Goal: Navigation & Orientation: Go to known website

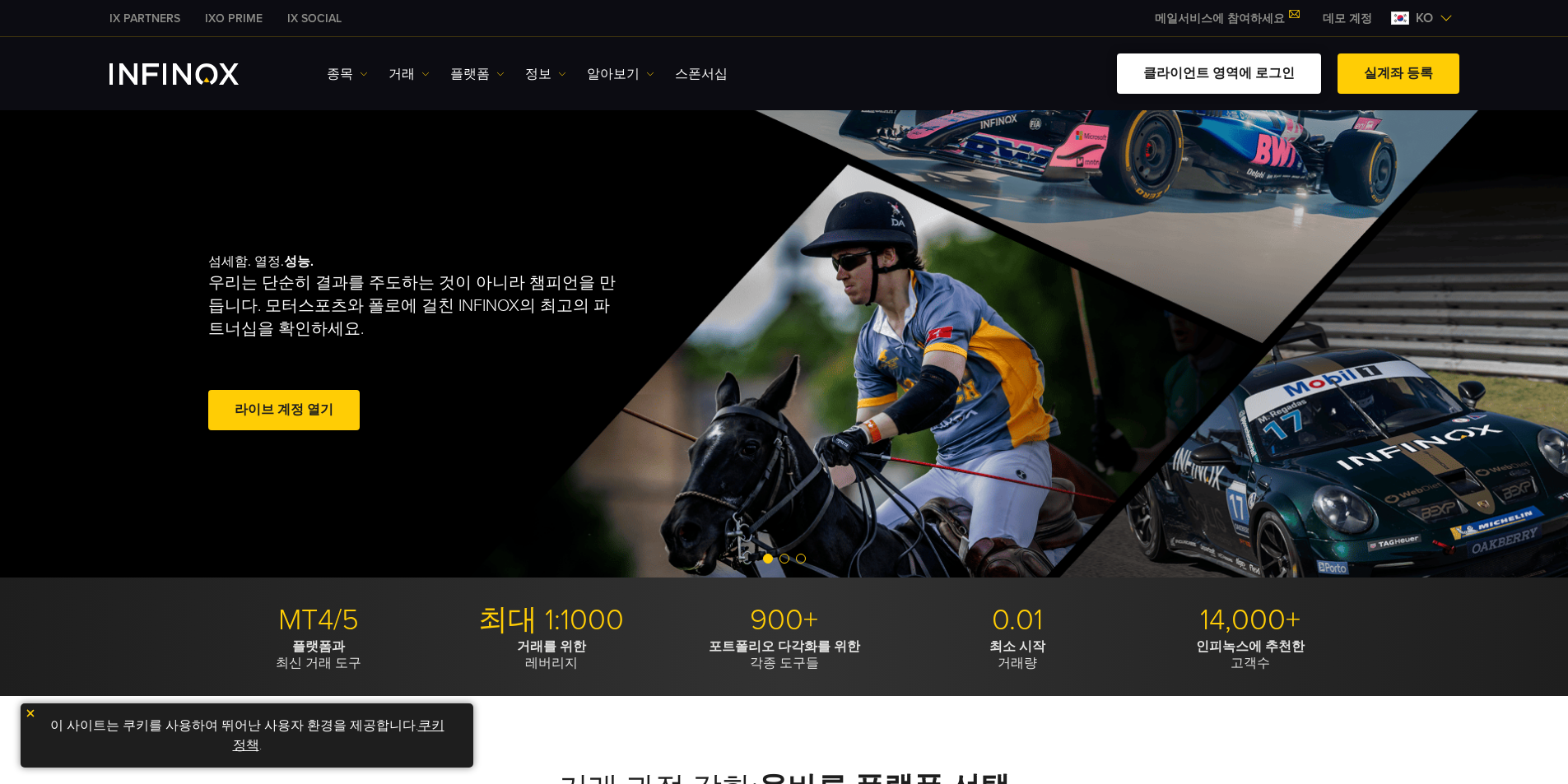
click at [1263, 77] on link "클라이언트 영역에 로그인" at bounding box center [1219, 73] width 204 height 40
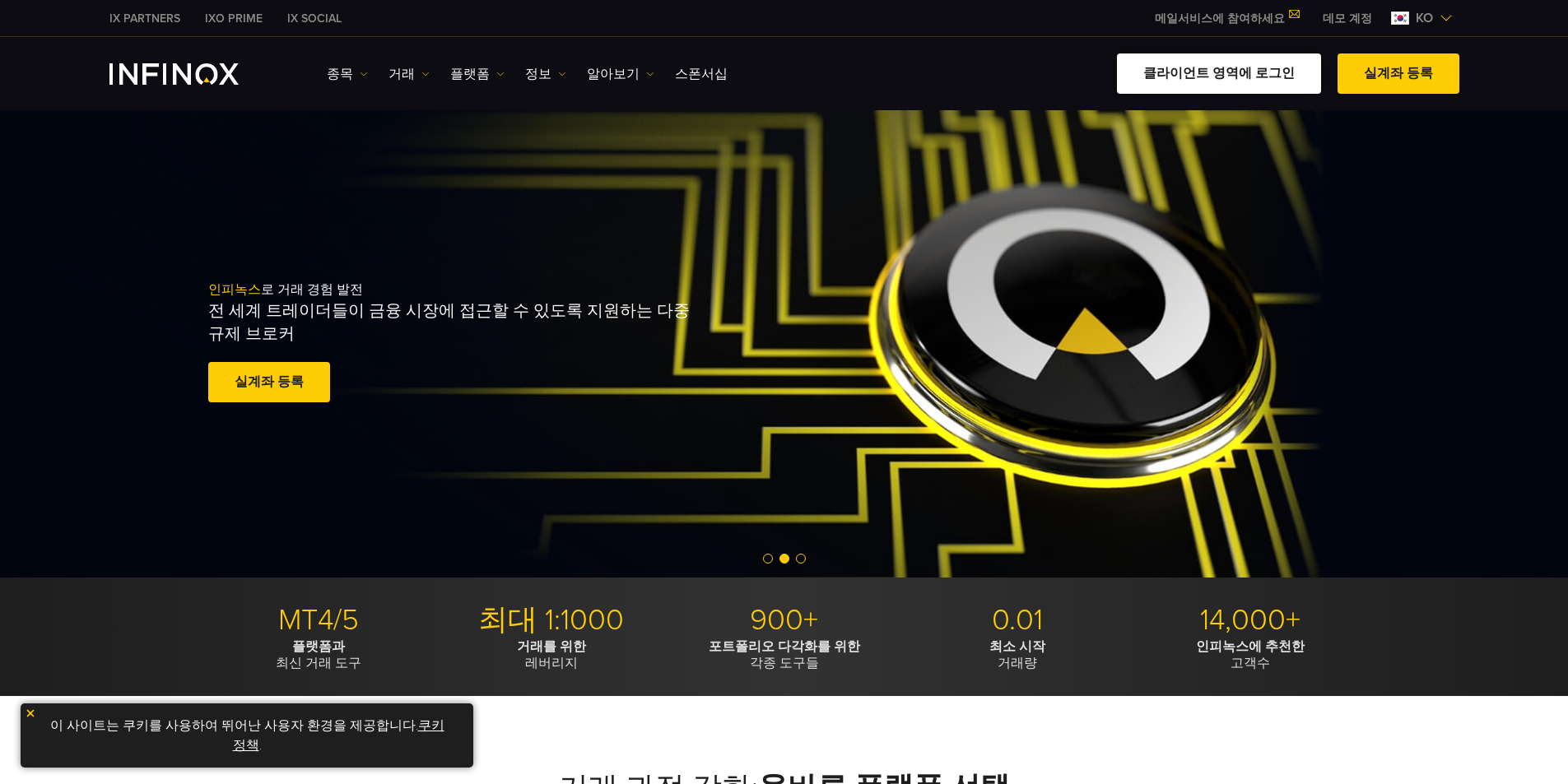
click at [1263, 74] on link "클라이언트 영역에 로그인" at bounding box center [1219, 73] width 204 height 40
click at [1225, 75] on link "클라이언트 영역에 로그인" at bounding box center [1219, 73] width 204 height 40
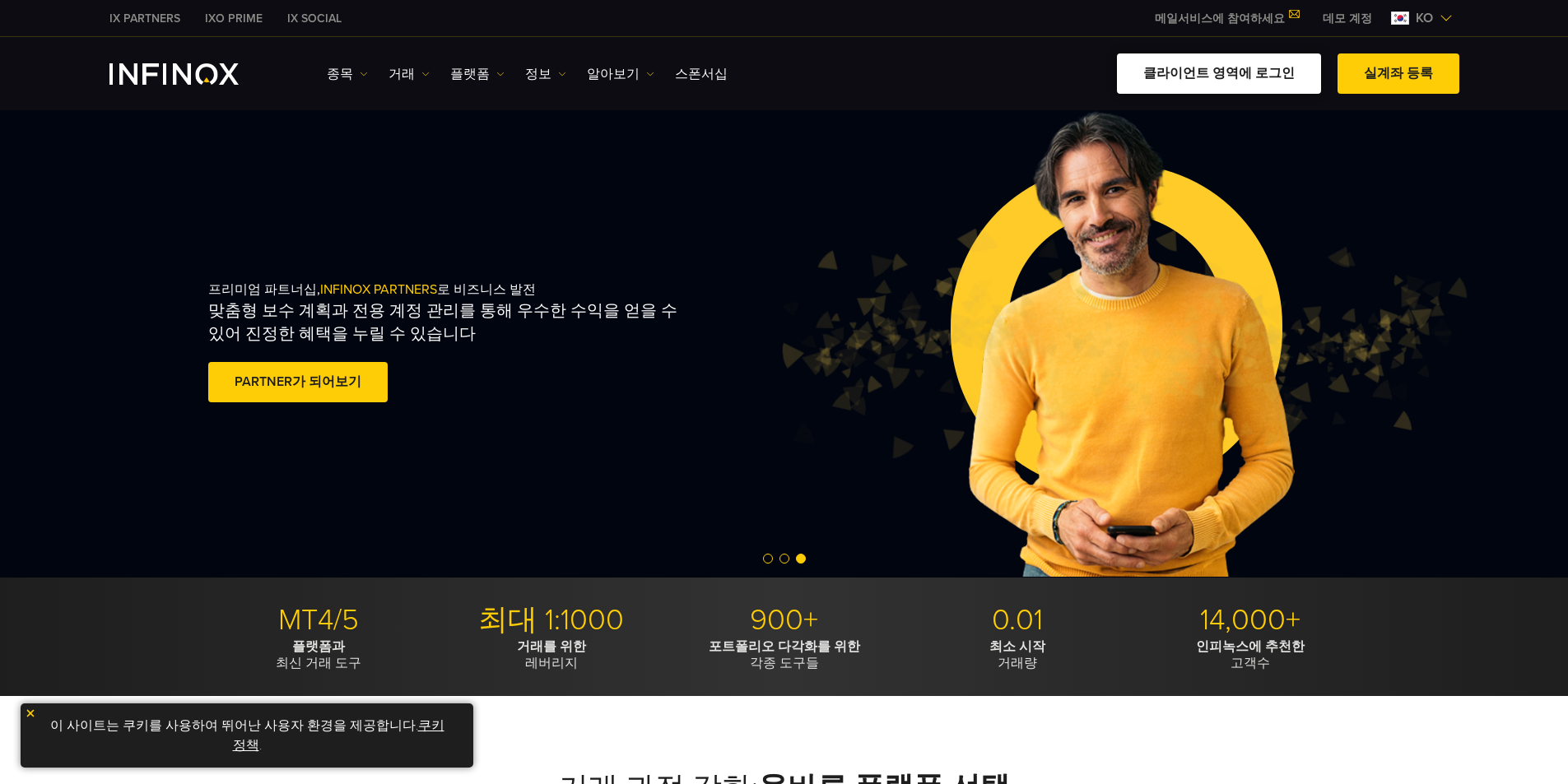
click at [1218, 79] on link "클라이언트 영역에 로그인" at bounding box center [1219, 73] width 204 height 40
click at [1205, 85] on link "클라이언트 영역에 로그인" at bounding box center [1219, 73] width 204 height 40
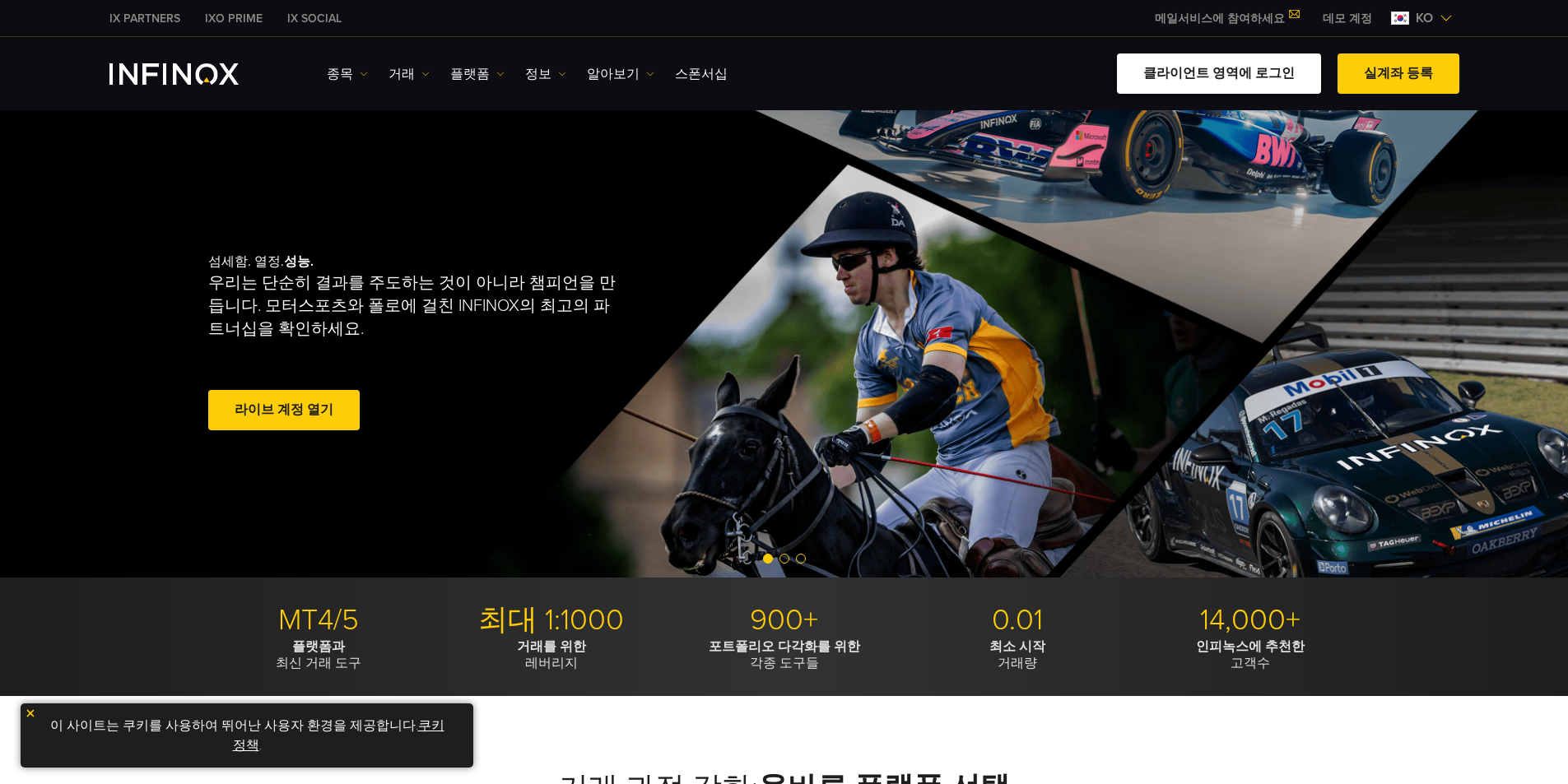
click at [1197, 90] on link "클라이언트 영역에 로그인" at bounding box center [1219, 73] width 204 height 40
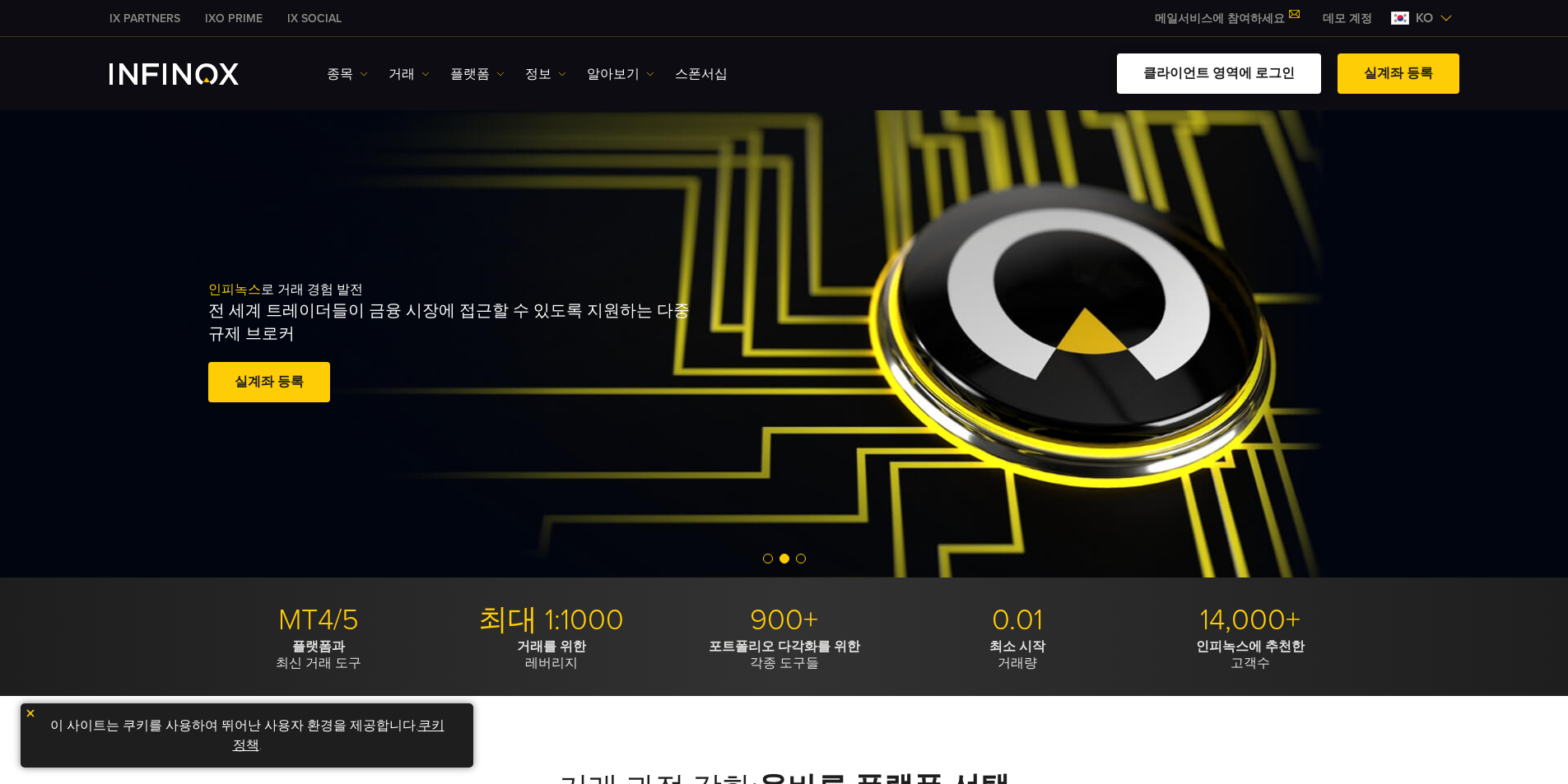
click at [1213, 70] on link "클라이언트 영역에 로그인" at bounding box center [1219, 73] width 204 height 40
